Goal: Find specific page/section: Find specific page/section

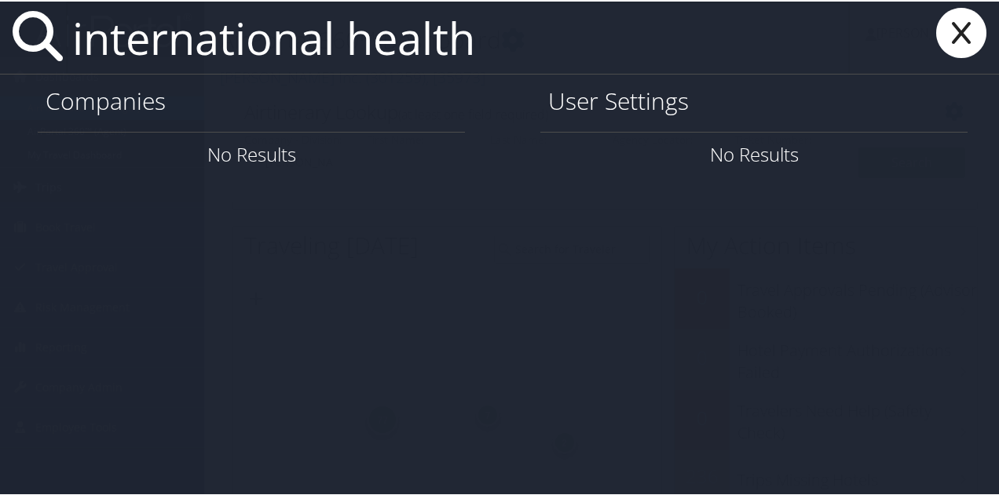
type input "international health"
drag, startPoint x: 951, startPoint y: 24, endPoint x: 681, endPoint y: 76, distance: 275.9
click at [951, 24] on icon at bounding box center [961, 31] width 63 height 50
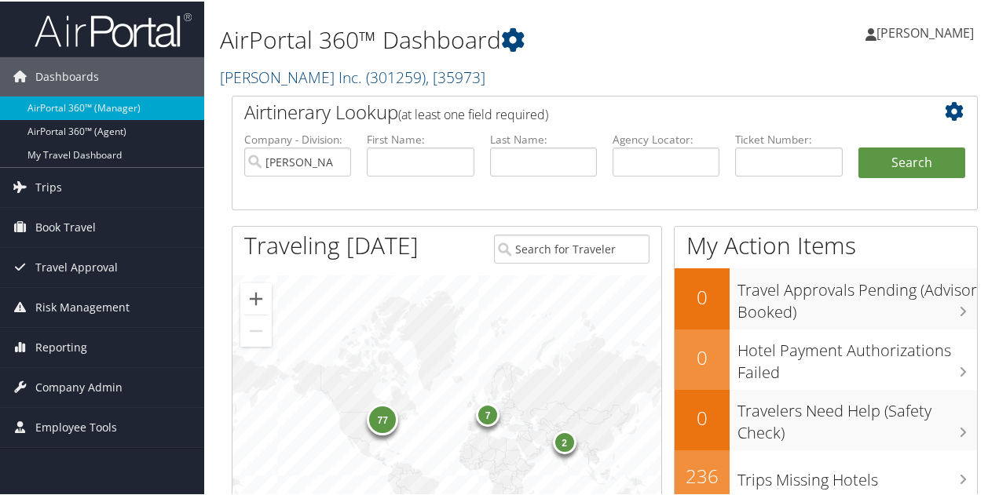
click at [557, 73] on h2 "[PERSON_NAME] Inc. ( 301259 ) , [ 35973 ]" at bounding box center [476, 74] width 513 height 27
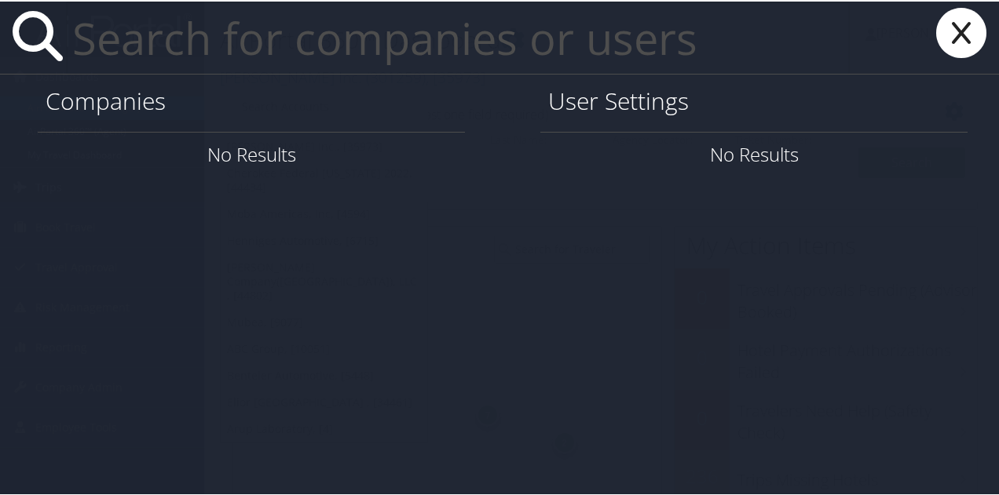
click at [578, 97] on h1 "User Settings" at bounding box center [753, 99] width 411 height 33
click at [94, 115] on h1 "Companies" at bounding box center [251, 99] width 411 height 33
click at [104, 111] on h1 "Companies" at bounding box center [251, 99] width 411 height 33
click at [584, 117] on div "User Settings" at bounding box center [753, 101] width 427 height 57
click at [144, 99] on h1 "Companies" at bounding box center [251, 99] width 411 height 33
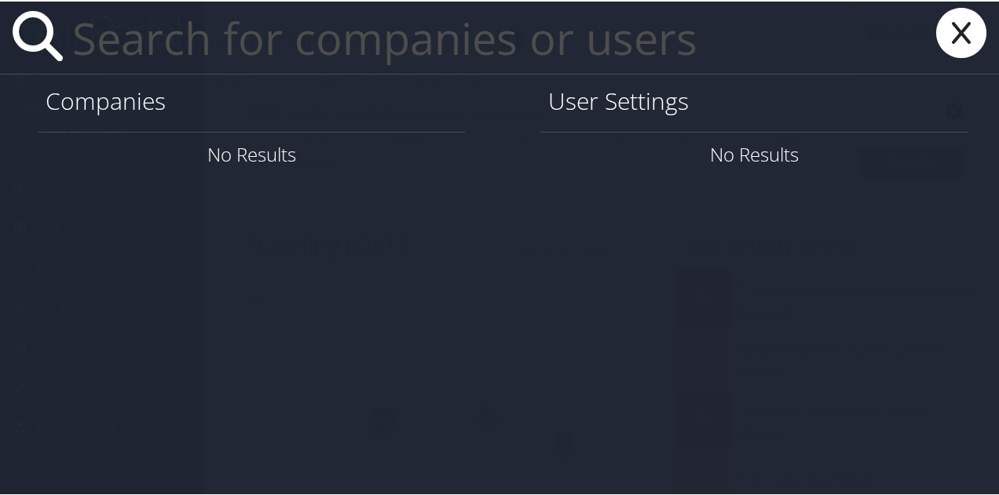
click at [174, 43] on input "text" at bounding box center [457, 36] width 783 height 72
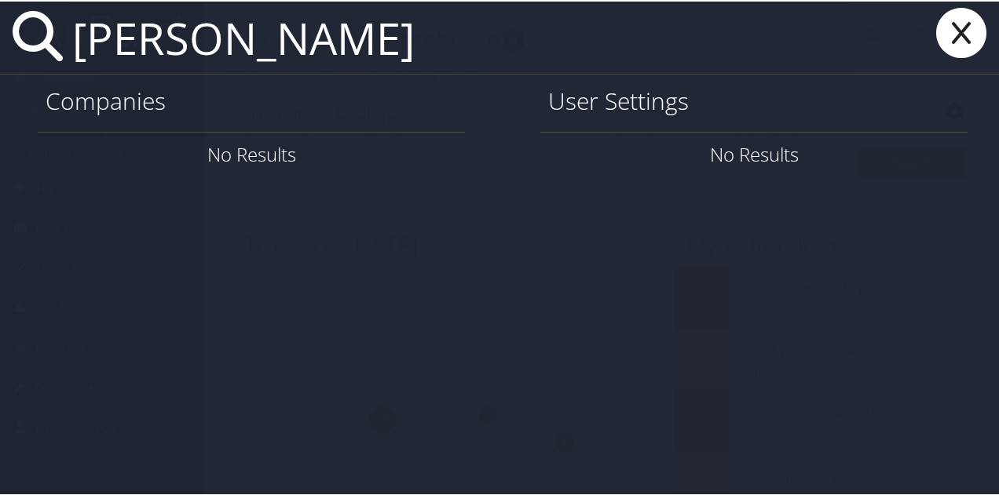
type input "[PERSON_NAME]"
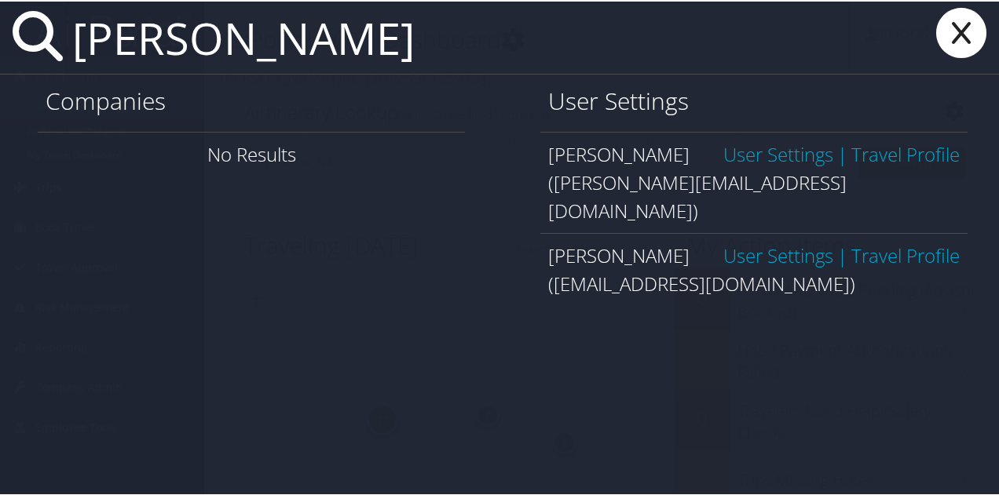
click at [888, 148] on link "Travel Profile" at bounding box center [905, 153] width 108 height 26
click at [932, 36] on icon at bounding box center [961, 31] width 63 height 50
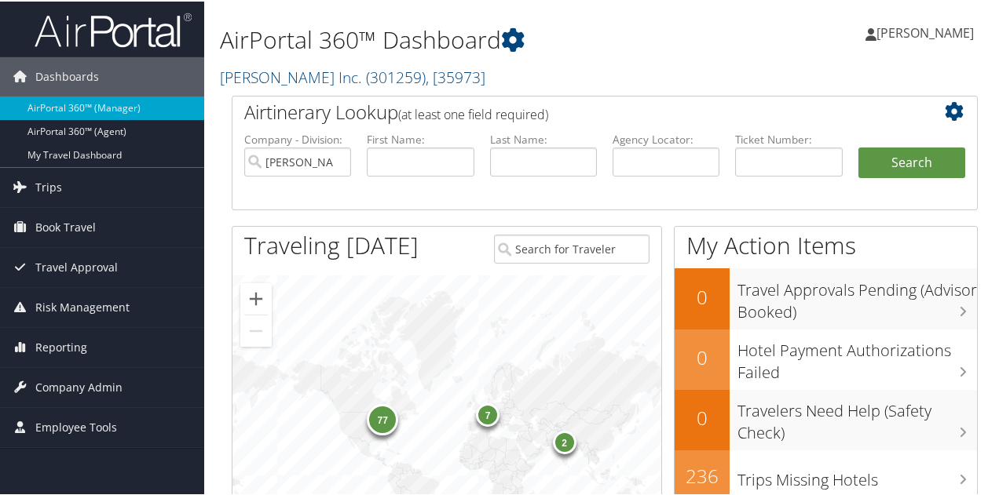
click at [620, 58] on div "AirPortal 360™ Dashboard [PERSON_NAME] Inc. ( 301259 ) , [ 35973 ] [PERSON_NAME…" at bounding box center [476, 48] width 513 height 80
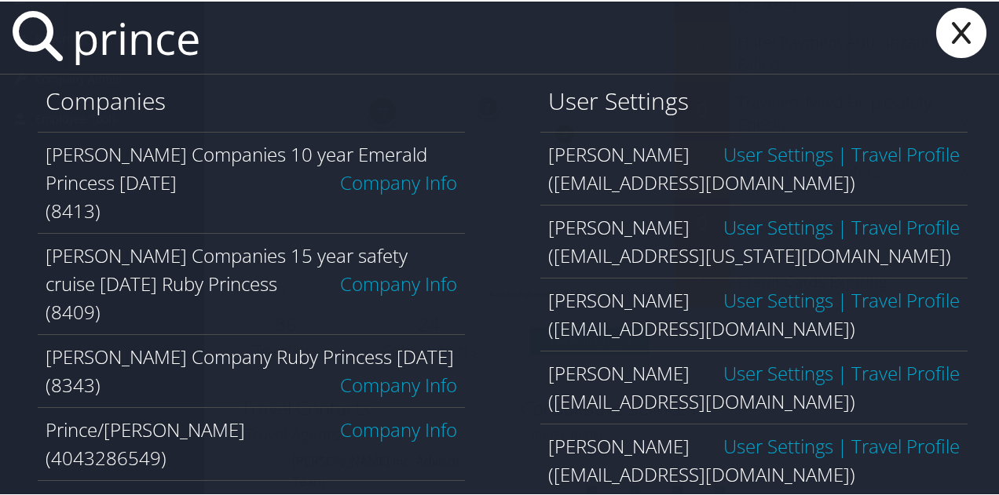
scroll to position [305, 0]
type input "p"
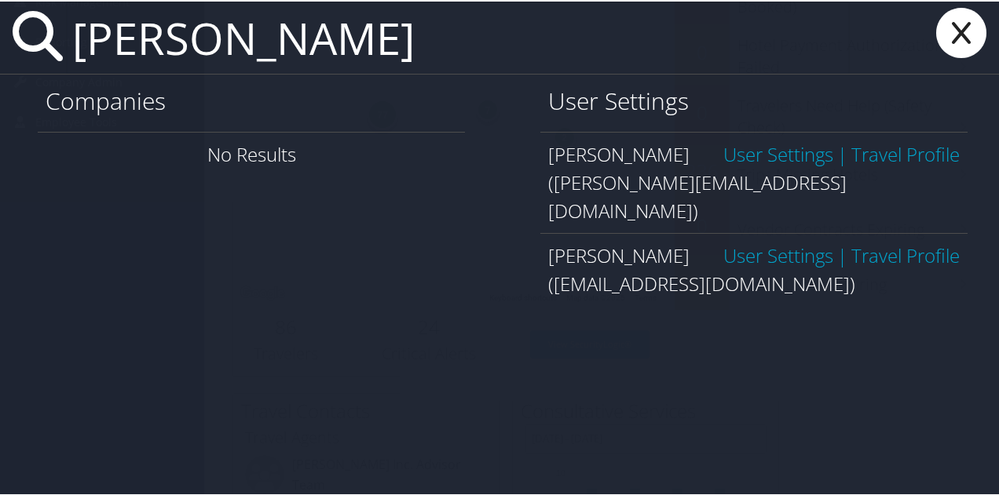
type input "[PERSON_NAME]"
